Goal: Task Accomplishment & Management: Manage account settings

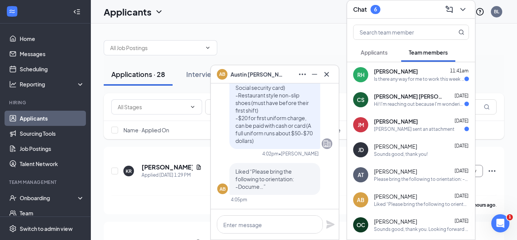
click at [382, 54] on span "Applicants" at bounding box center [374, 52] width 27 height 7
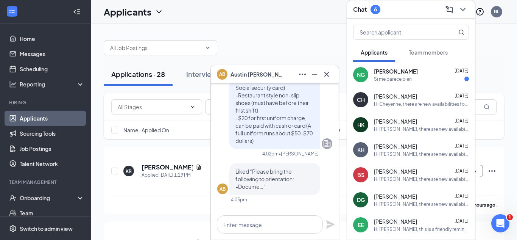
click at [418, 53] on span "Team members" at bounding box center [428, 52] width 39 height 7
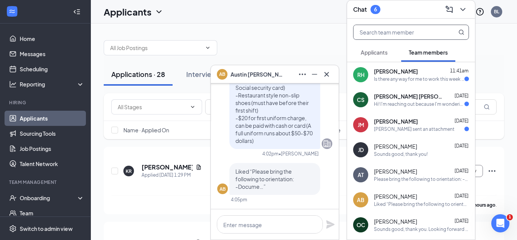
click at [390, 31] on input "text" at bounding box center [399, 32] width 90 height 14
type input "a"
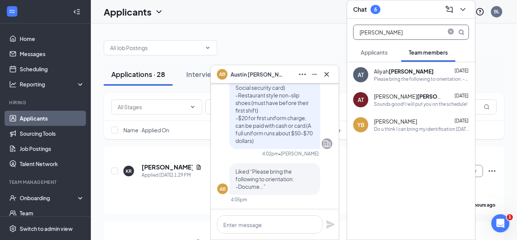
click at [384, 67] on div "[PERSON_NAME]" at bounding box center [404, 71] width 60 height 8
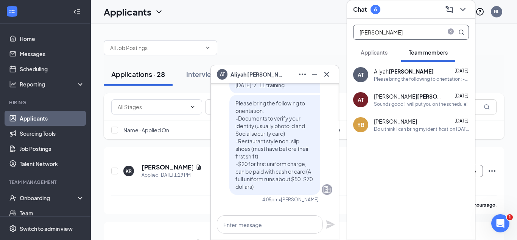
click at [392, 36] on input "[PERSON_NAME]" at bounding box center [399, 32] width 90 height 14
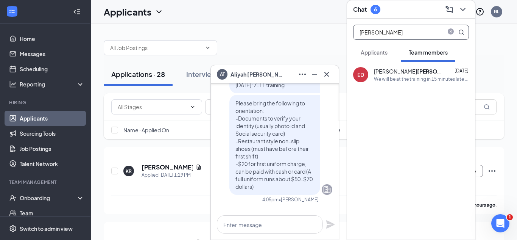
type input "[PERSON_NAME]"
click at [393, 76] on div "We will be at the training in 15 minutes late we are at the wrong place" at bounding box center [421, 79] width 95 height 6
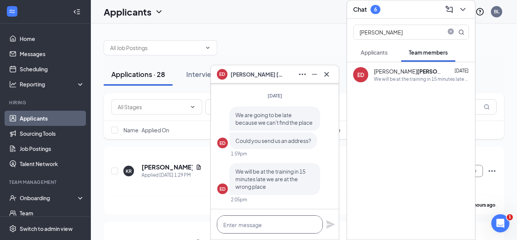
click at [236, 228] on textarea at bounding box center [270, 224] width 106 height 18
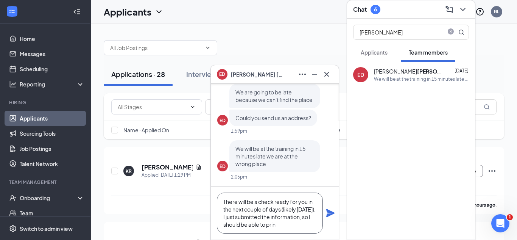
scroll to position [23, 0]
type textarea "Hello [PERSON_NAME]! There will be a check ready for you in the next couple of …"
click at [330, 213] on icon "Plane" at bounding box center [330, 213] width 8 height 8
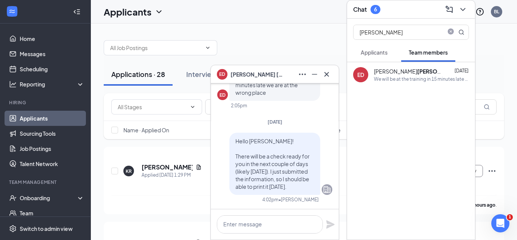
scroll to position [0, 0]
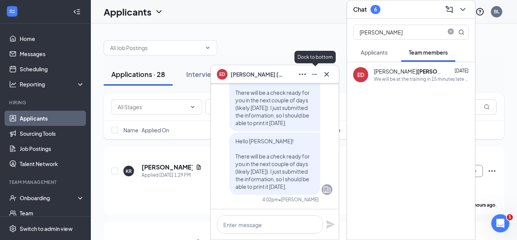
click at [314, 78] on icon "Minimize" at bounding box center [314, 74] width 9 height 9
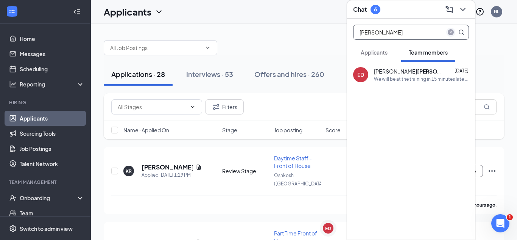
click at [449, 33] on icon "close-circle" at bounding box center [451, 32] width 6 height 6
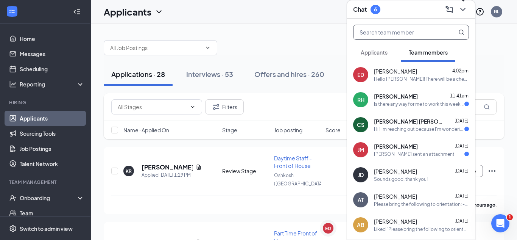
click at [463, 11] on icon "ChevronDown" at bounding box center [463, 9] width 9 height 9
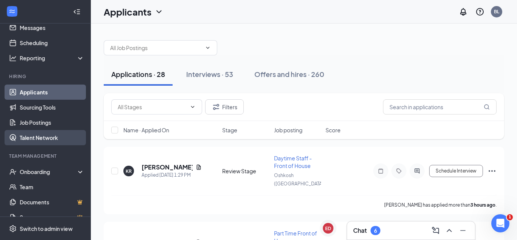
scroll to position [28, 0]
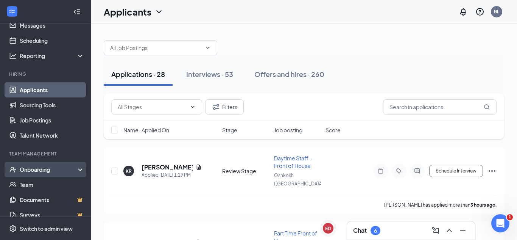
click at [36, 167] on div "Onboarding" at bounding box center [49, 169] width 58 height 8
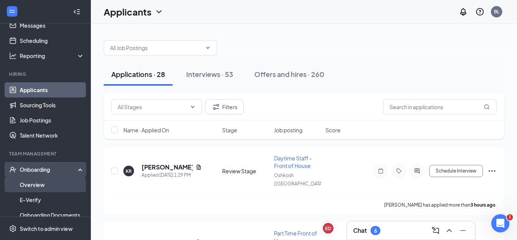
click at [42, 184] on link "Overview" at bounding box center [52, 184] width 65 height 15
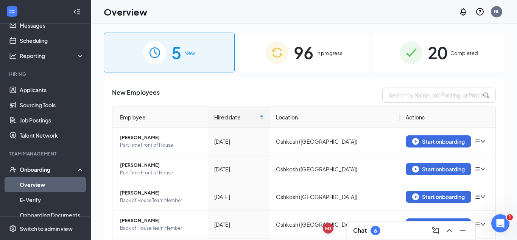
click at [303, 58] on span "96" at bounding box center [304, 52] width 20 height 26
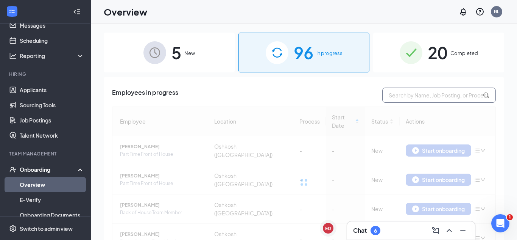
click at [426, 97] on input "text" at bounding box center [439, 94] width 114 height 15
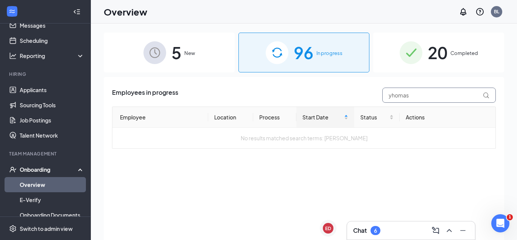
click at [391, 96] on input "yhomas" at bounding box center [439, 94] width 114 height 15
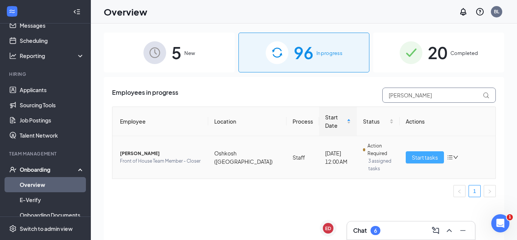
type input "[PERSON_NAME]"
click at [421, 153] on span "Start tasks" at bounding box center [425, 157] width 26 height 8
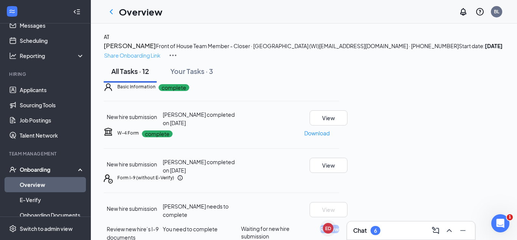
click at [161, 51] on p "Share Onboarding Link" at bounding box center [132, 55] width 56 height 8
